Goal: Transaction & Acquisition: Purchase product/service

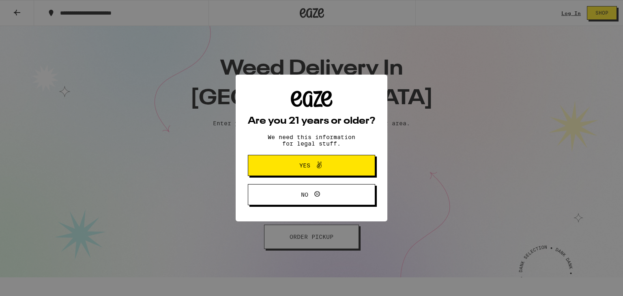
click at [306, 222] on div "Are you 21 years or older? We need this information for legal stuff. Yes No" at bounding box center [312, 148] width 152 height 147
click at [323, 172] on button "Yes" at bounding box center [311, 165] width 127 height 21
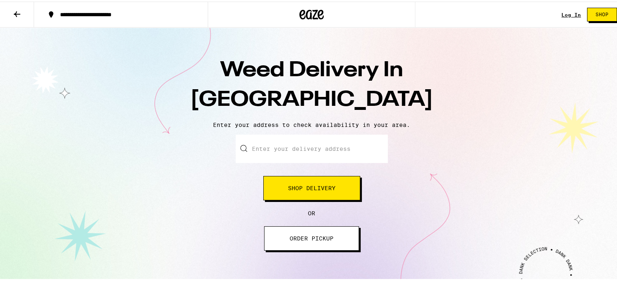
click at [298, 229] on button "ORDER PICKUP" at bounding box center [311, 237] width 95 height 24
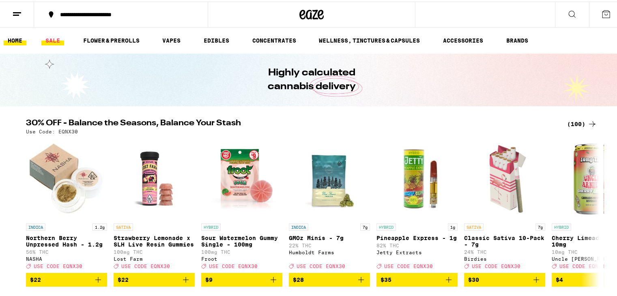
click at [45, 39] on link "SALE" at bounding box center [52, 39] width 23 height 10
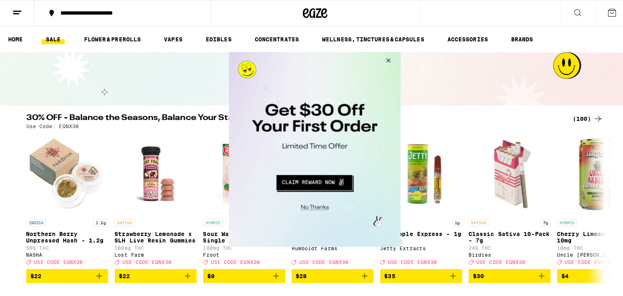
click at [391, 58] on button "Close Modal" at bounding box center [386, 61] width 22 height 19
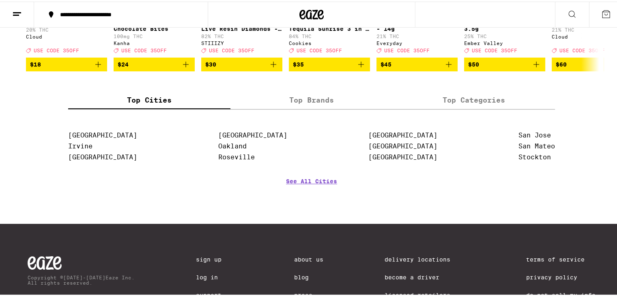
scroll to position [468, 0]
